Goal: Information Seeking & Learning: Check status

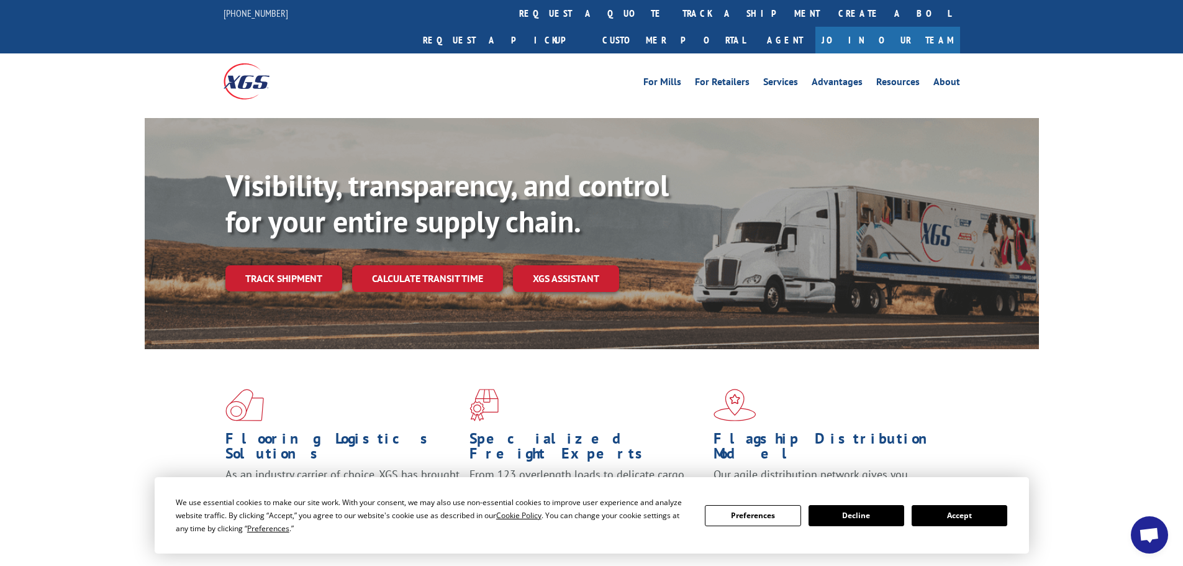
click at [277, 265] on link "Track shipment" at bounding box center [283, 278] width 117 height 26
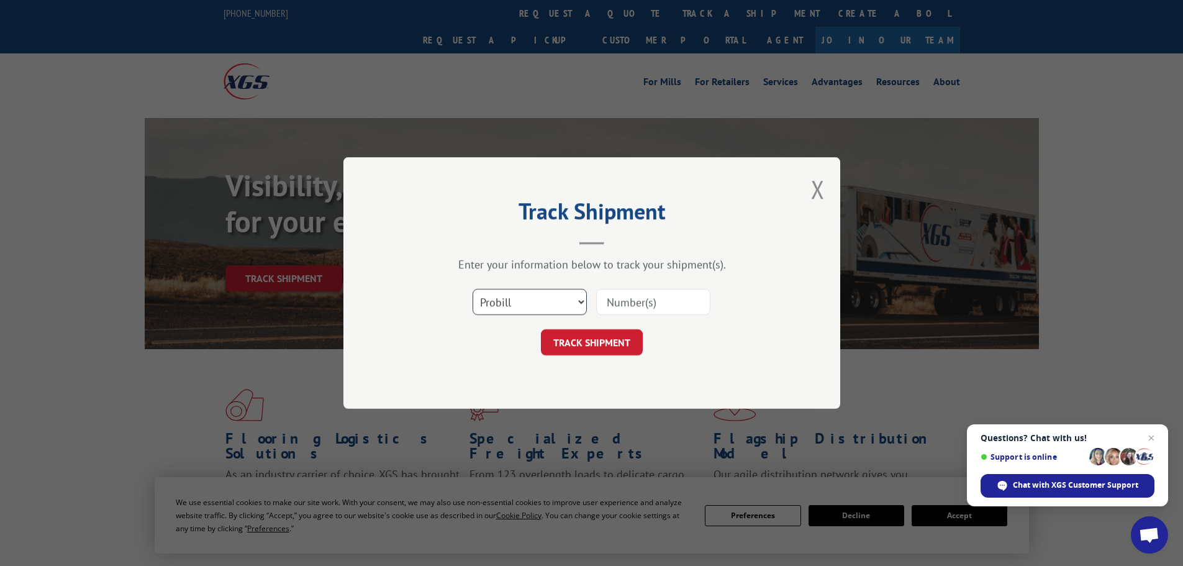
click at [547, 303] on select "Select category... Probill BOL PO" at bounding box center [529, 302] width 114 height 26
click at [472, 289] on select "Select category... Probill BOL PO" at bounding box center [529, 302] width 114 height 26
click at [531, 299] on select "Select category... Probill BOL PO" at bounding box center [529, 302] width 114 height 26
select select "bol"
click at [472, 289] on select "Select category... Probill BOL PO" at bounding box center [529, 302] width 114 height 26
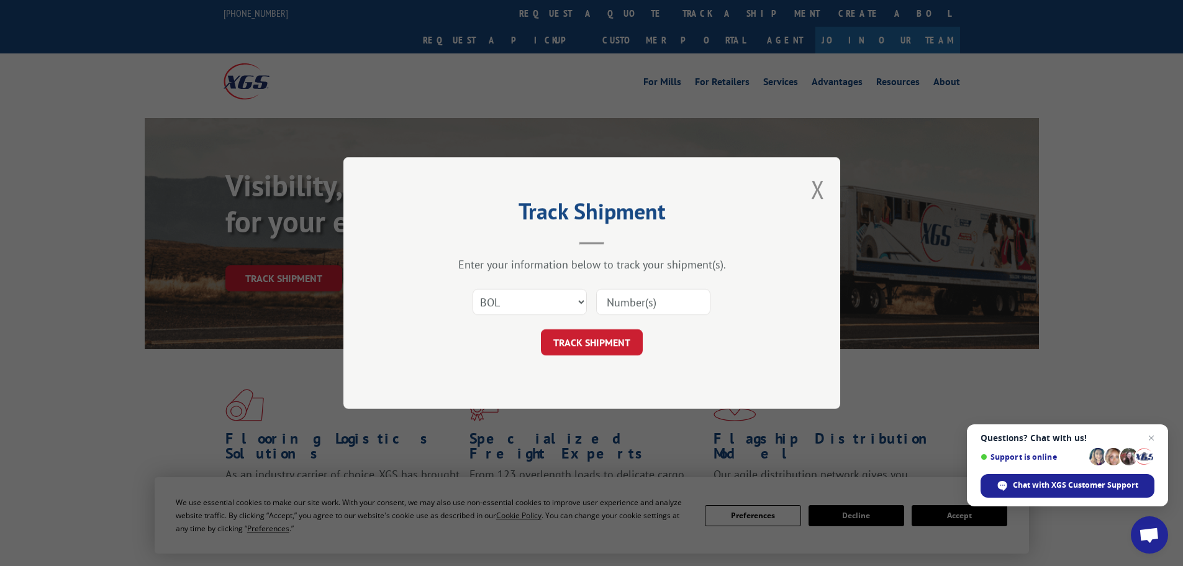
click at [632, 301] on input at bounding box center [653, 302] width 114 height 26
type input "15472369"
click button "TRACK SHIPMENT" at bounding box center [592, 342] width 102 height 26
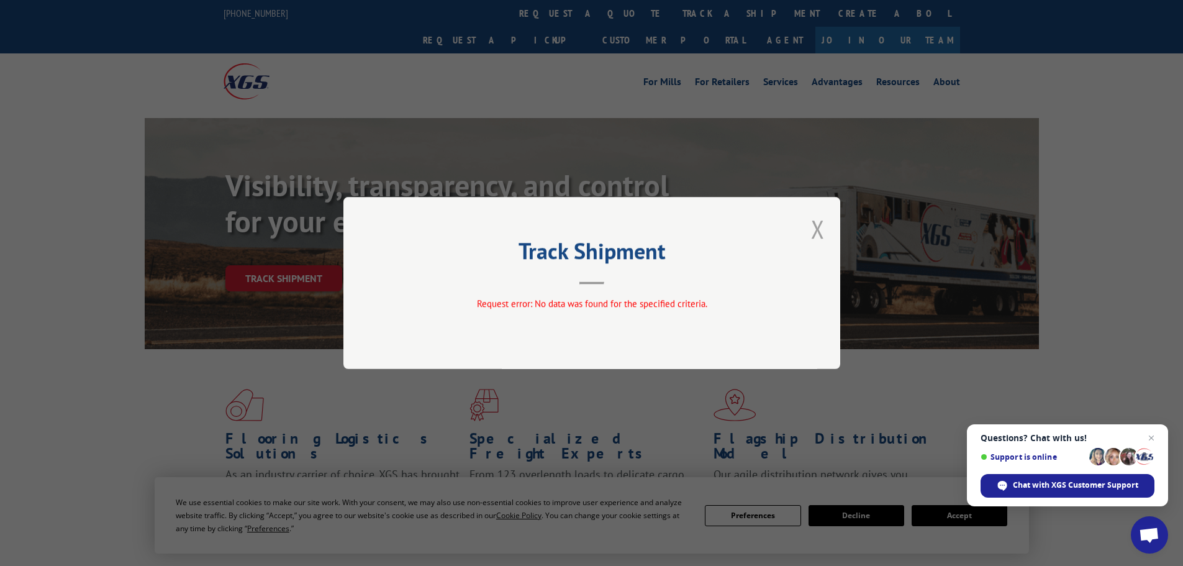
drag, startPoint x: 829, startPoint y: 237, endPoint x: 821, endPoint y: 237, distance: 8.7
click at [828, 237] on div "Track Shipment Request error: No data was found for the specified criteria." at bounding box center [591, 283] width 497 height 172
click at [820, 224] on button "Close modal" at bounding box center [818, 228] width 14 height 33
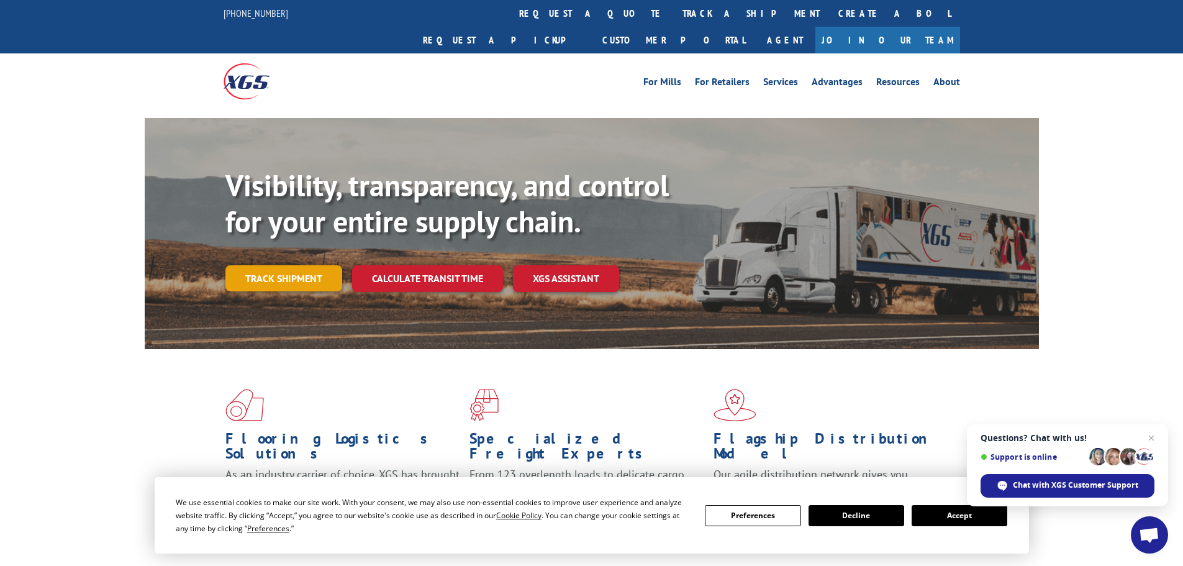
click at [283, 265] on link "Track shipment" at bounding box center [283, 278] width 117 height 26
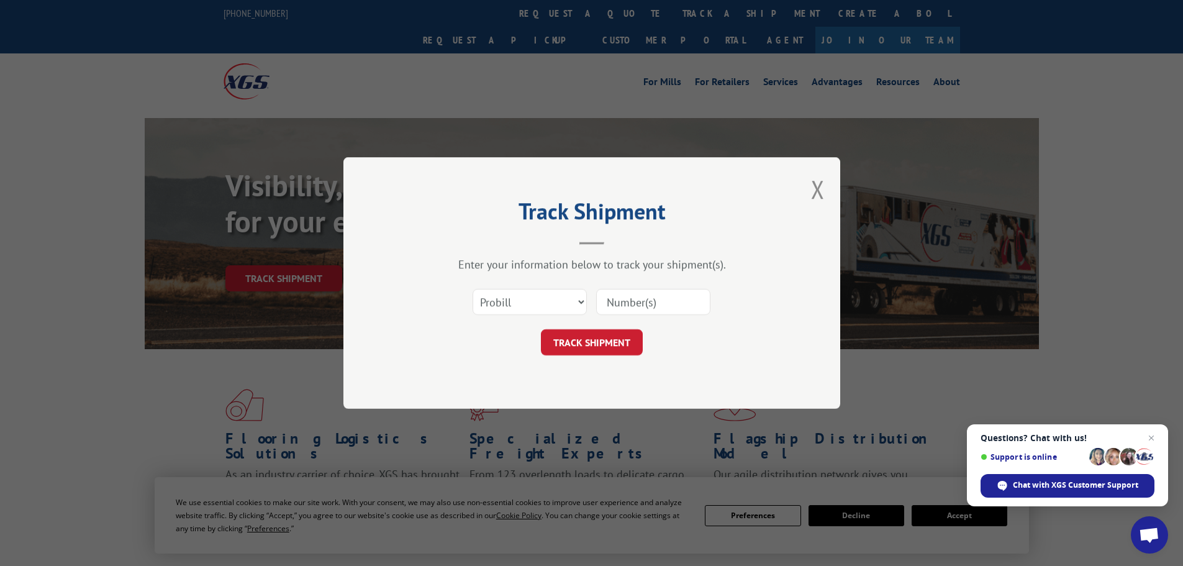
drag, startPoint x: 635, startPoint y: 306, endPoint x: 848, endPoint y: 245, distance: 221.6
click at [646, 304] on input at bounding box center [653, 302] width 114 height 26
type input "15472369"
click at [541, 329] on button "TRACK SHIPMENT" at bounding box center [592, 342] width 102 height 26
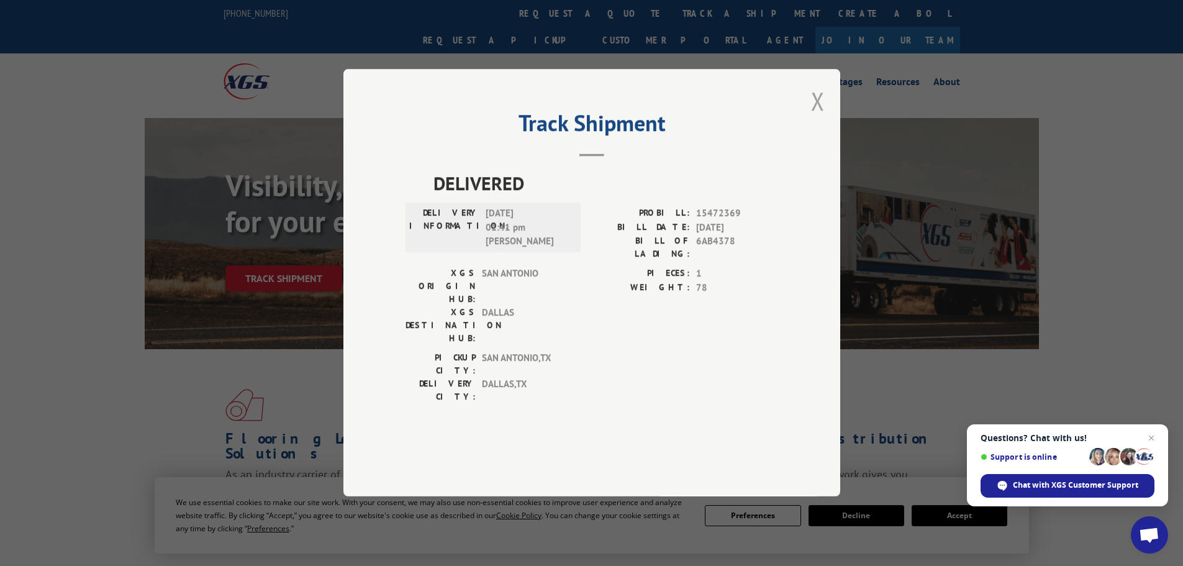
click at [812, 117] on button "Close modal" at bounding box center [818, 100] width 14 height 33
